Goal: Transaction & Acquisition: Book appointment/travel/reservation

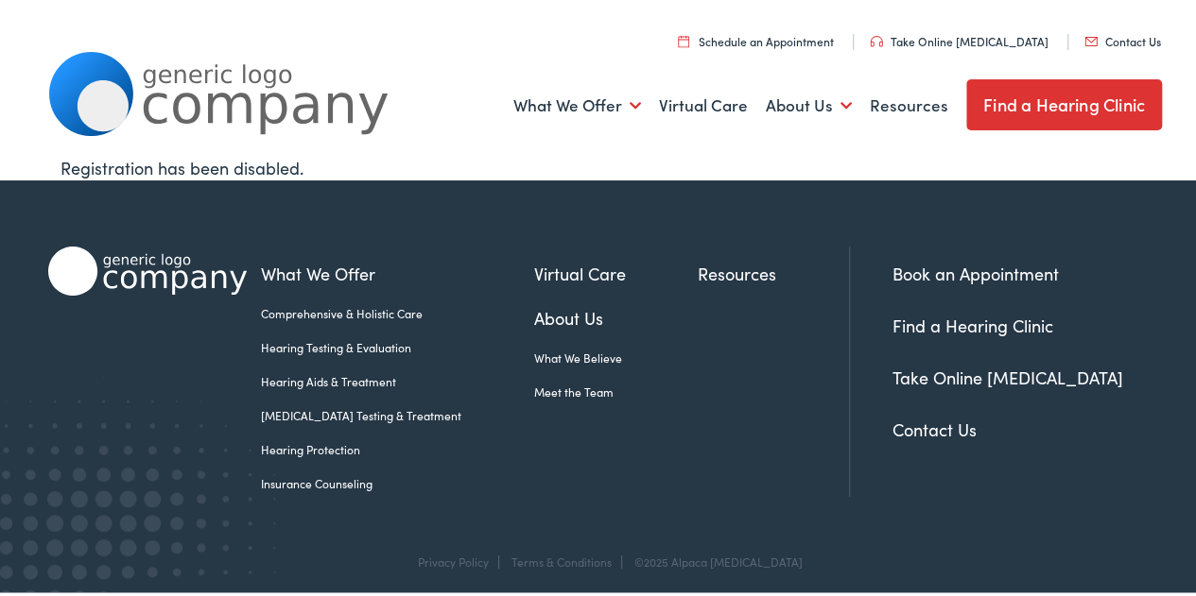
click at [336, 344] on link "Hearing Testing & Evaluation" at bounding box center [397, 344] width 273 height 17
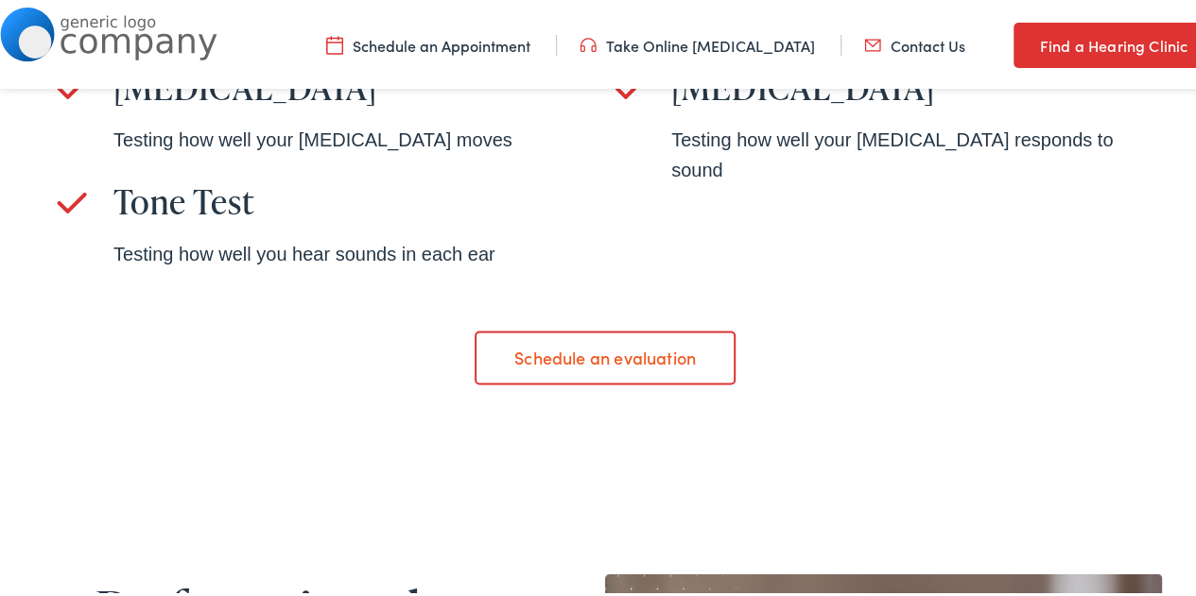
scroll to position [1476, 0]
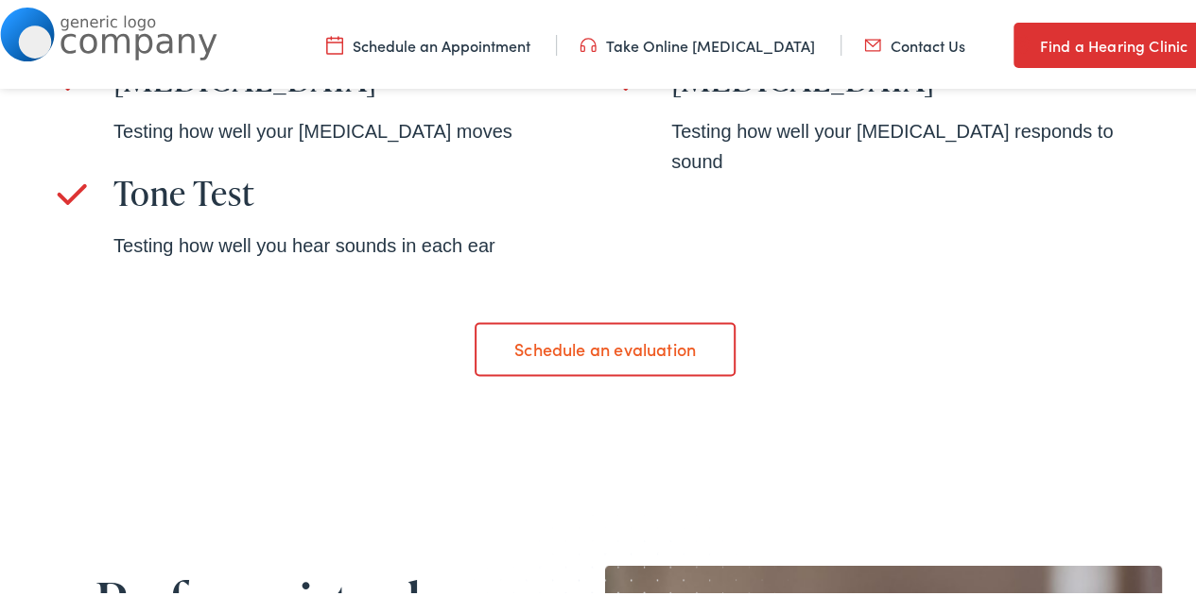
click at [634, 345] on link "Schedule an evaluation" at bounding box center [604, 345] width 260 height 53
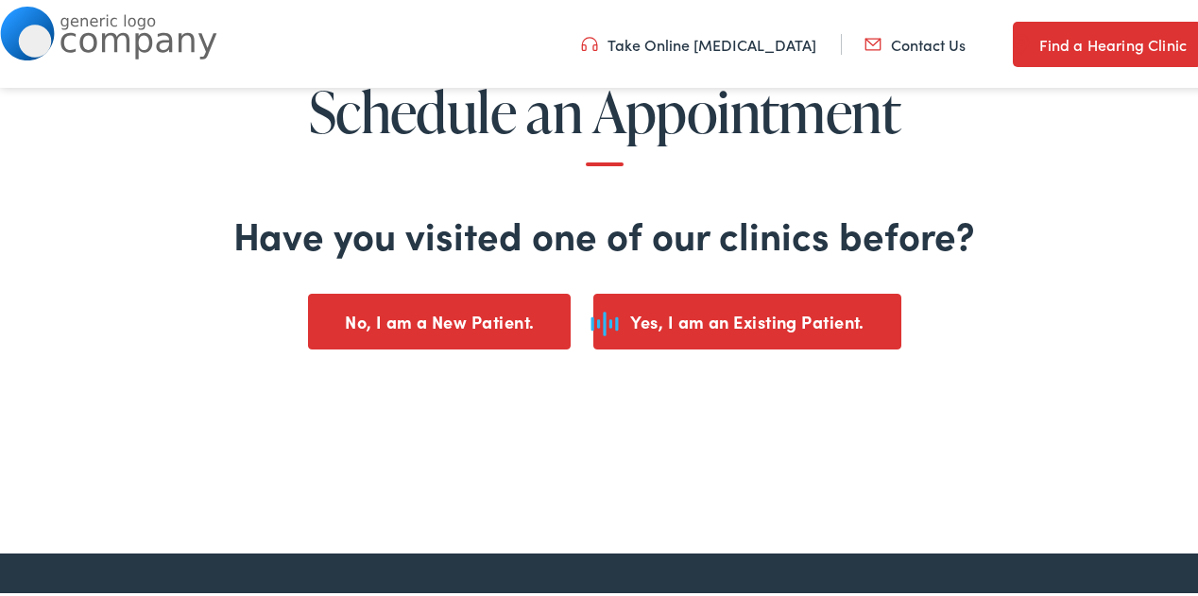
scroll to position [198, 0]
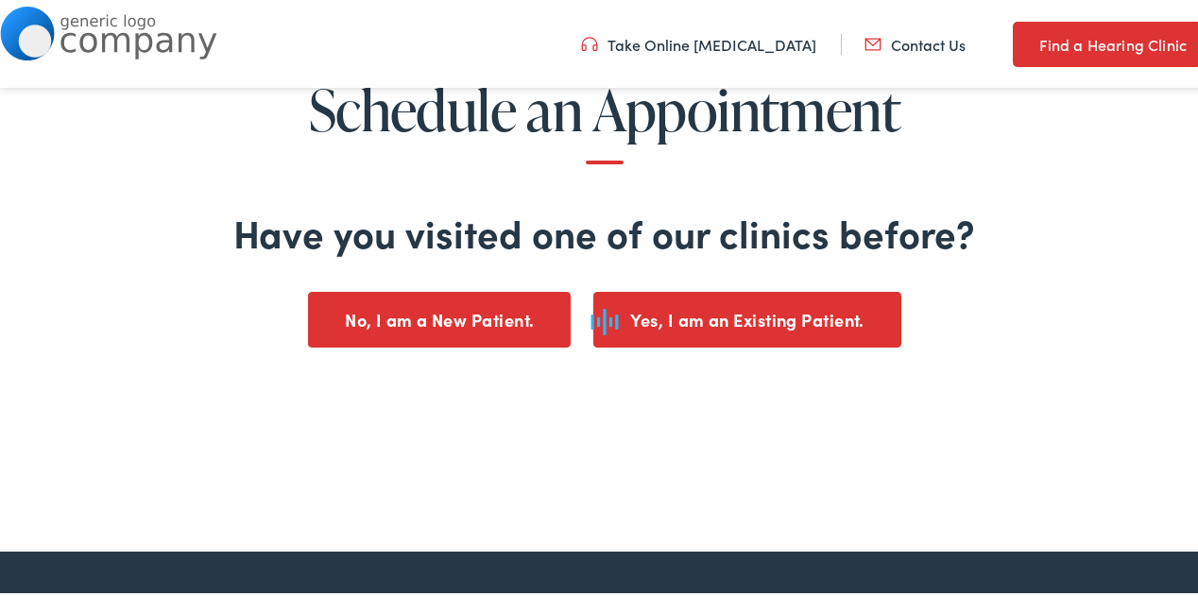
click at [410, 321] on div at bounding box center [604, 318] width 1113 height 34
click at [434, 316] on button "No, I am a New Patient." at bounding box center [439, 317] width 263 height 56
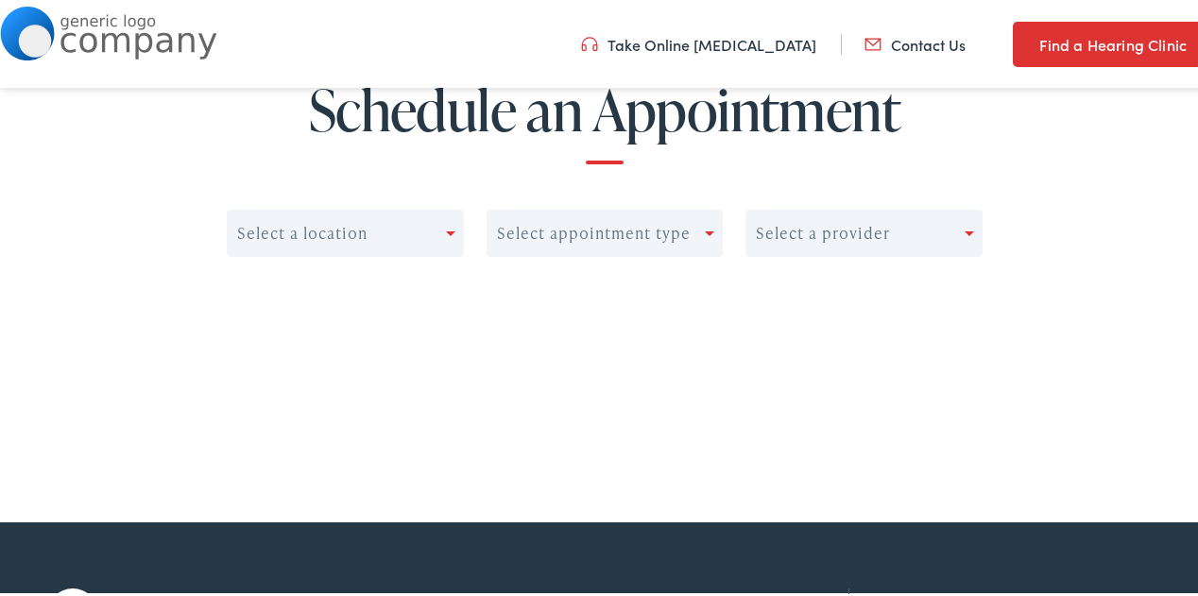
click at [446, 233] on div at bounding box center [454, 230] width 17 height 26
click at [425, 273] on div "No options" at bounding box center [344, 278] width 235 height 38
click at [571, 226] on div "Select appointment type" at bounding box center [594, 231] width 194 height 18
click at [853, 226] on div "Select a provider" at bounding box center [823, 231] width 134 height 18
click at [1098, 180] on div "Select a location Select appointment type Select a provider" at bounding box center [604, 250] width 1113 height 162
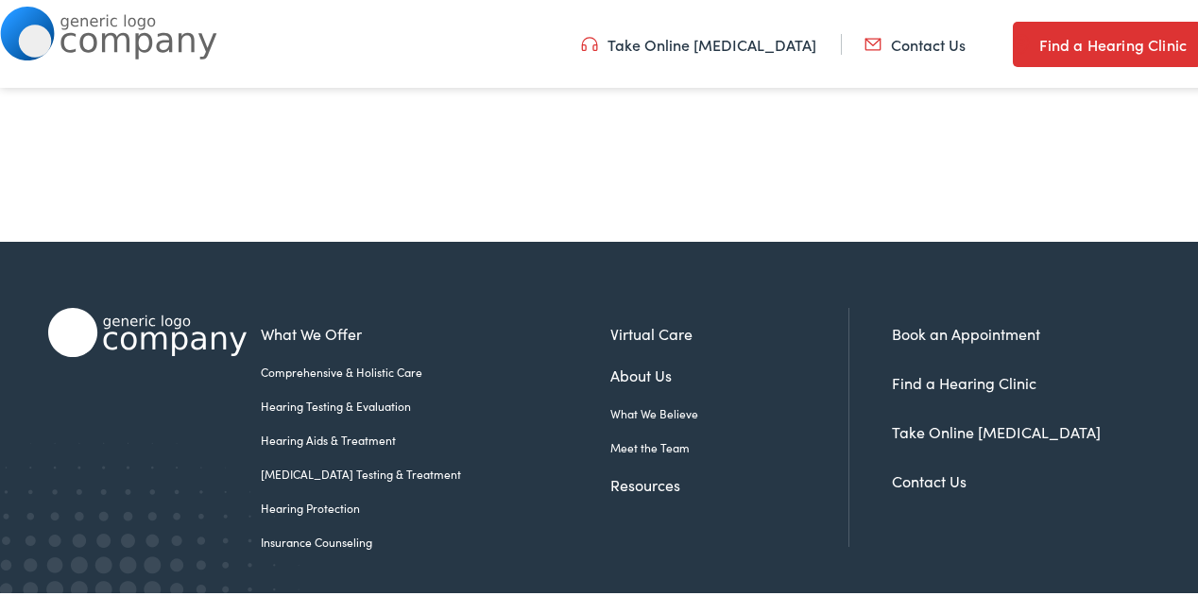
scroll to position [512, 0]
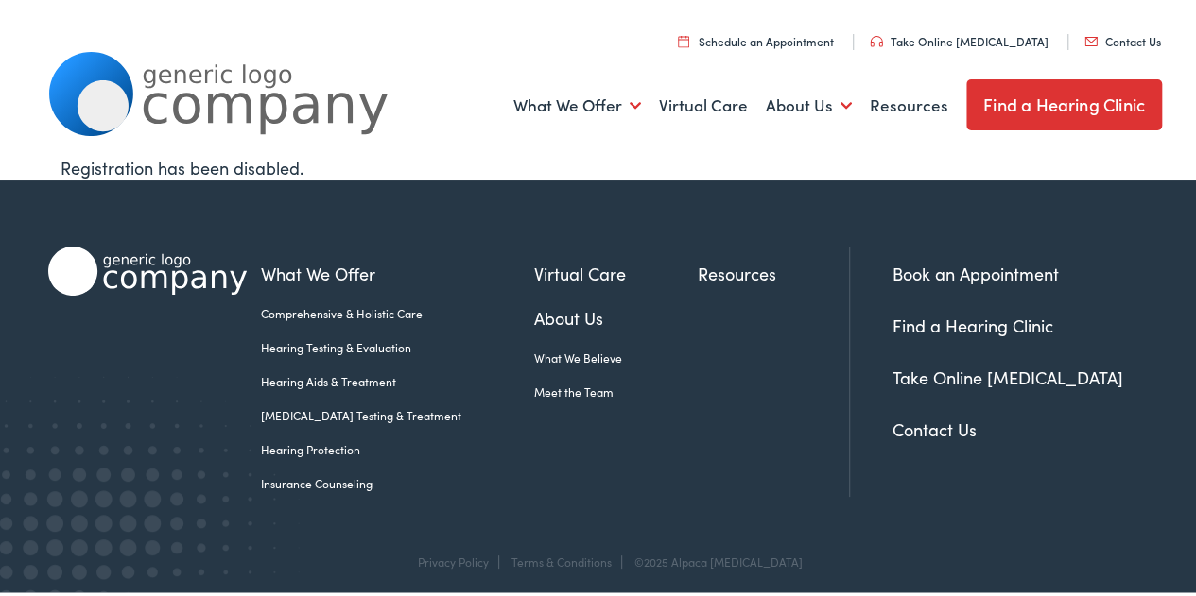
click at [768, 35] on link "Schedule an Appointment" at bounding box center [756, 37] width 156 height 16
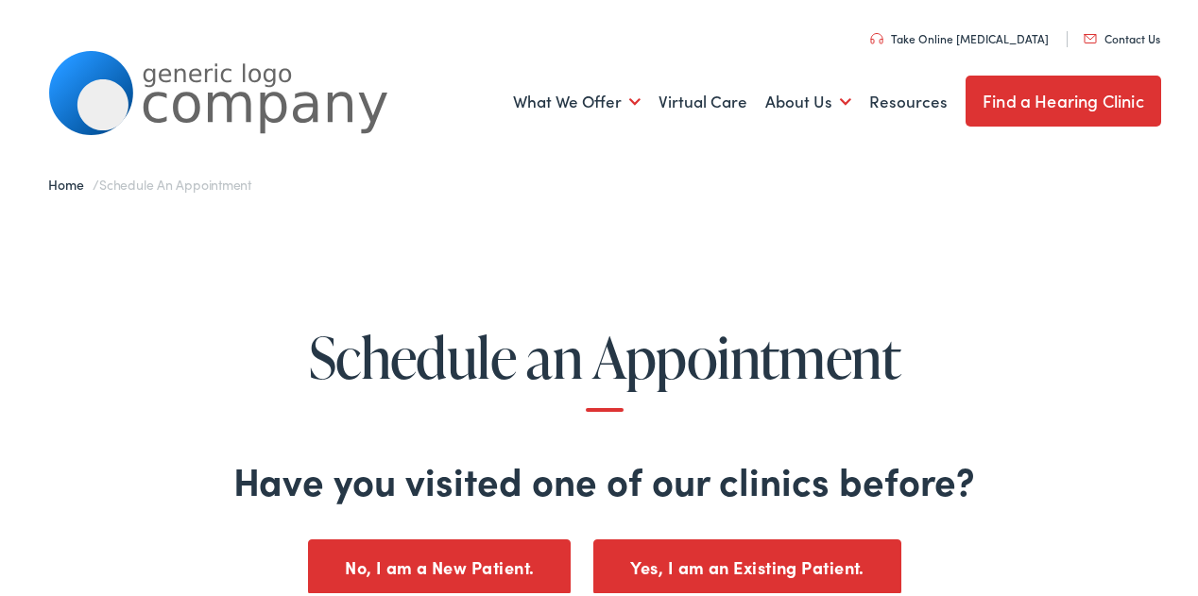
click at [506, 565] on button "No, I am a New Patient." at bounding box center [439, 565] width 263 height 56
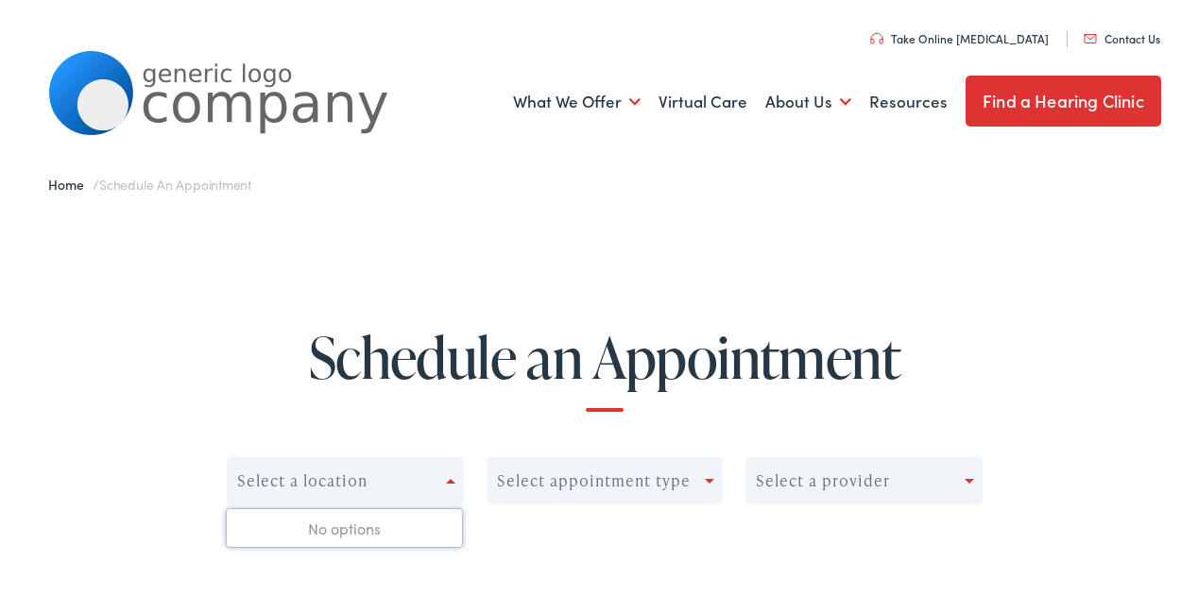
click at [435, 485] on div "Select a location" at bounding box center [337, 478] width 218 height 26
